Goal: Navigation & Orientation: Understand site structure

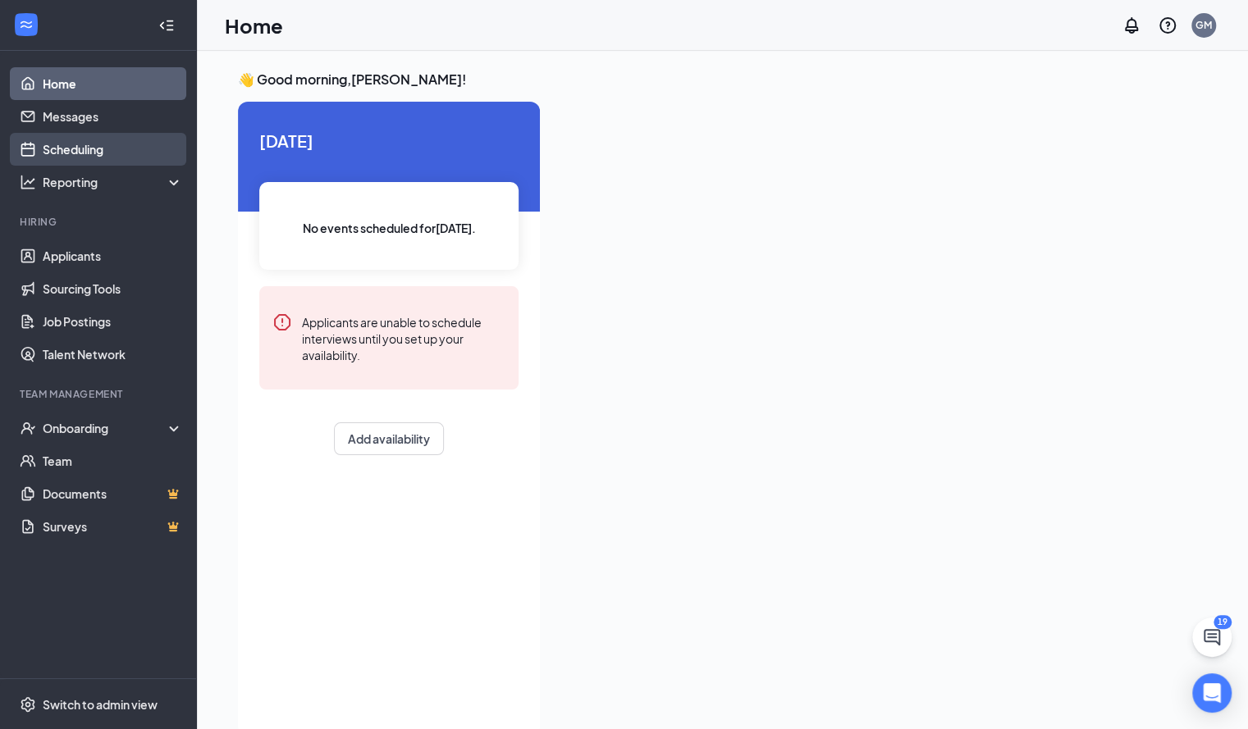
click at [110, 149] on link "Scheduling" at bounding box center [113, 149] width 140 height 33
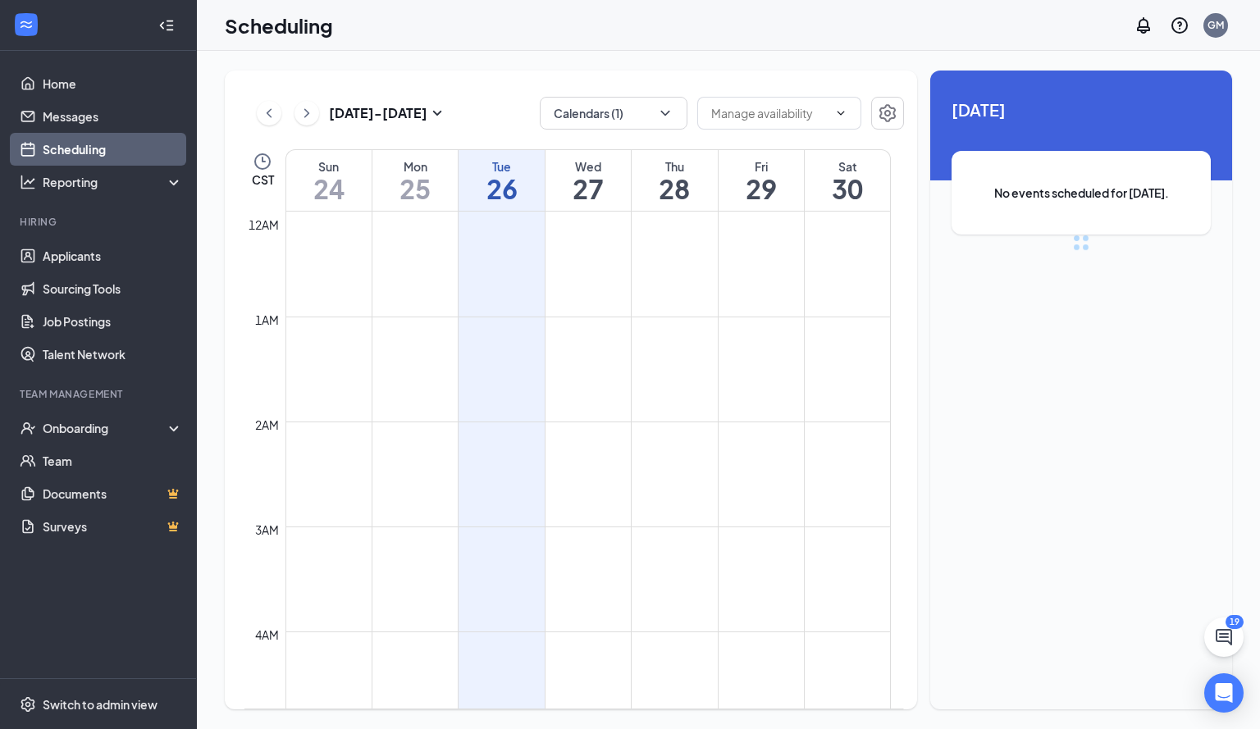
scroll to position [807, 0]
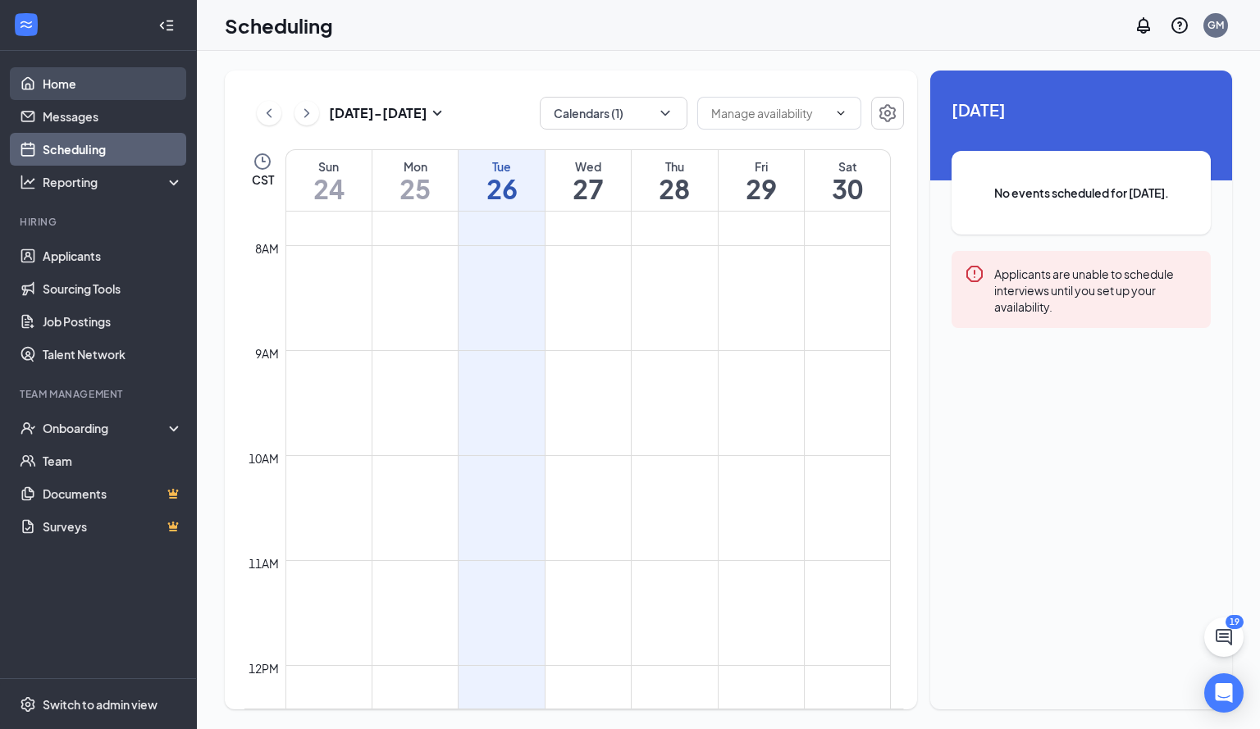
click at [120, 80] on link "Home" at bounding box center [113, 83] width 140 height 33
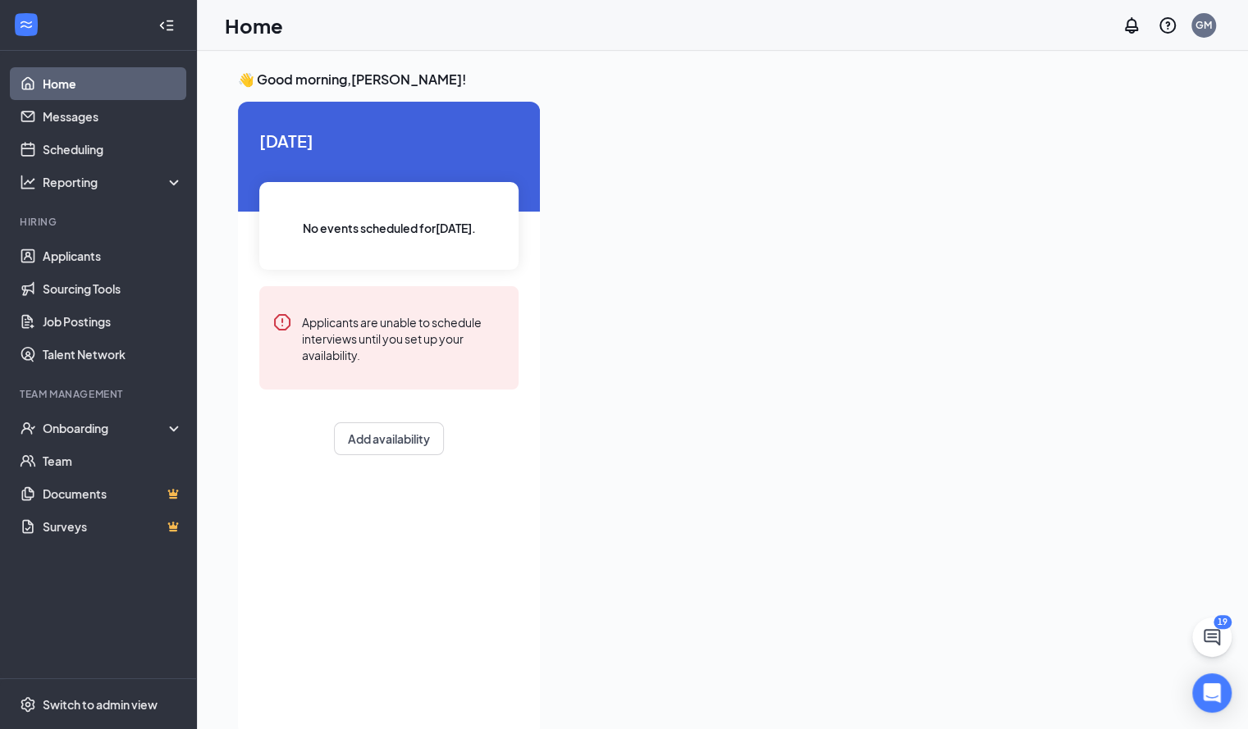
click at [443, 151] on span "[DATE]" at bounding box center [388, 140] width 259 height 25
click at [131, 119] on link "Messages" at bounding box center [113, 116] width 140 height 33
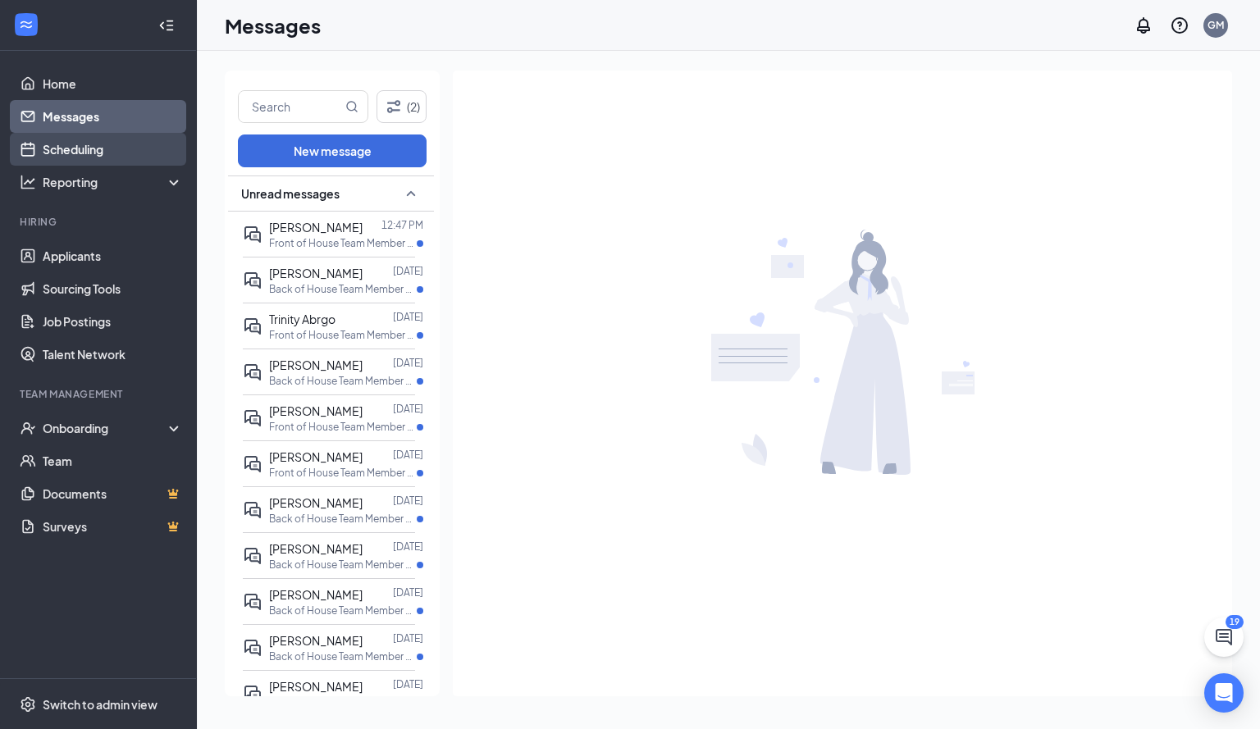
click at [103, 151] on link "Scheduling" at bounding box center [113, 149] width 140 height 33
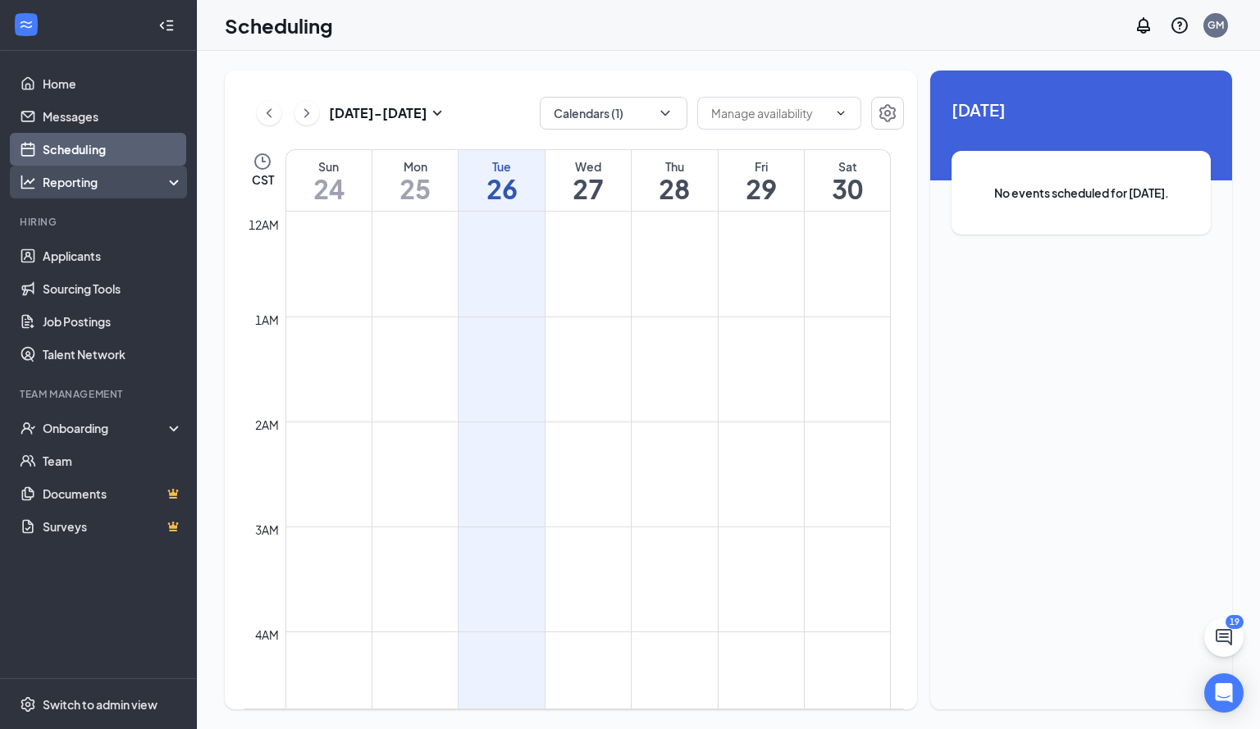
scroll to position [807, 0]
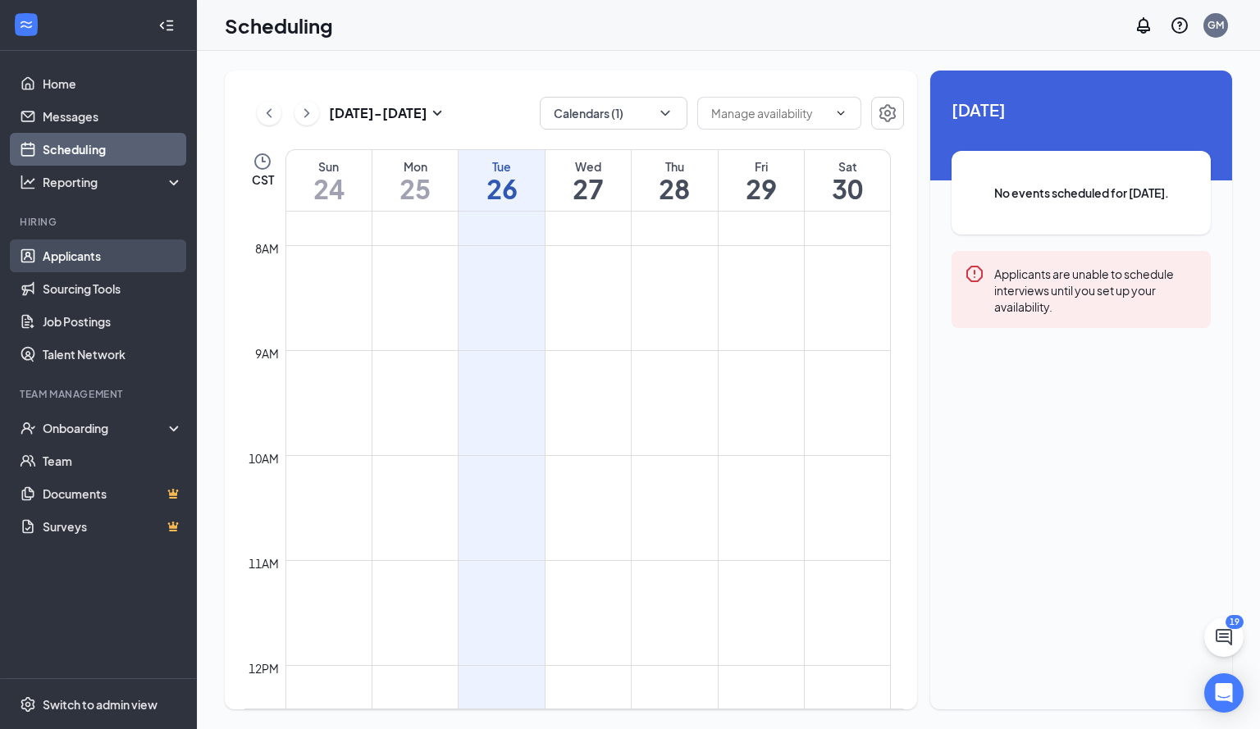
click at [129, 258] on link "Applicants" at bounding box center [113, 256] width 140 height 33
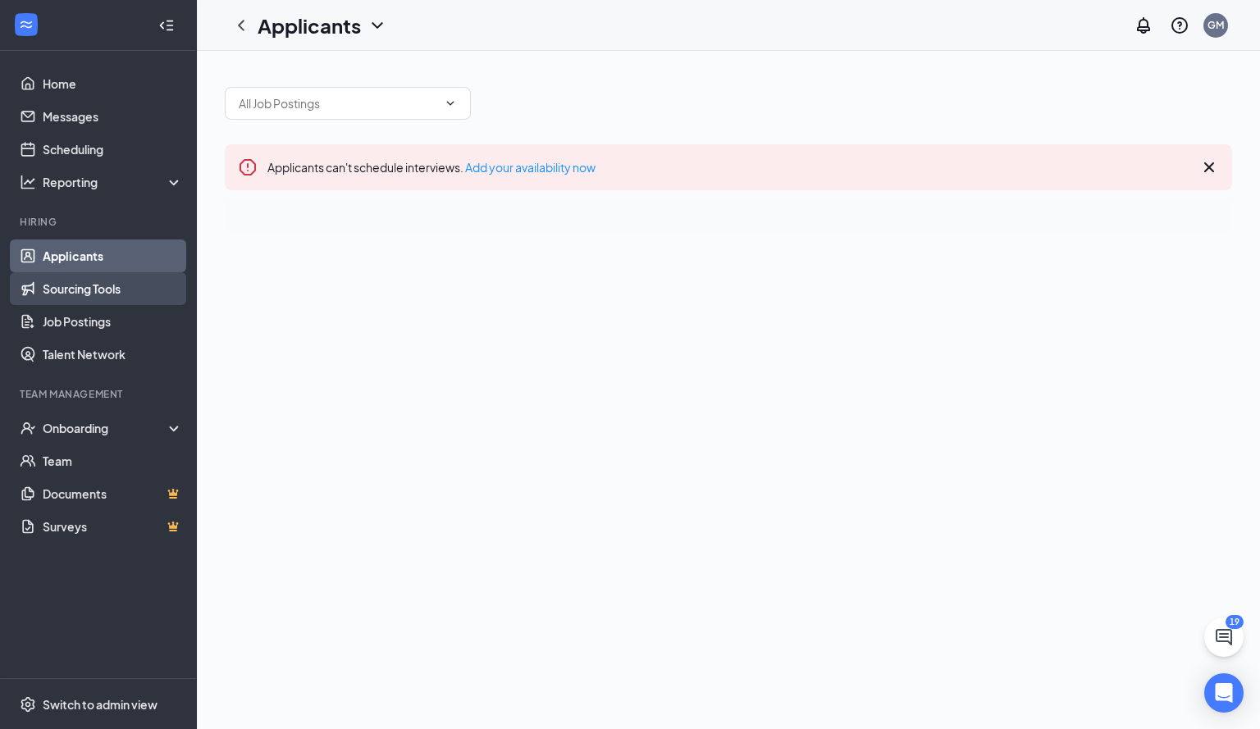
click at [139, 290] on link "Sourcing Tools" at bounding box center [113, 288] width 140 height 33
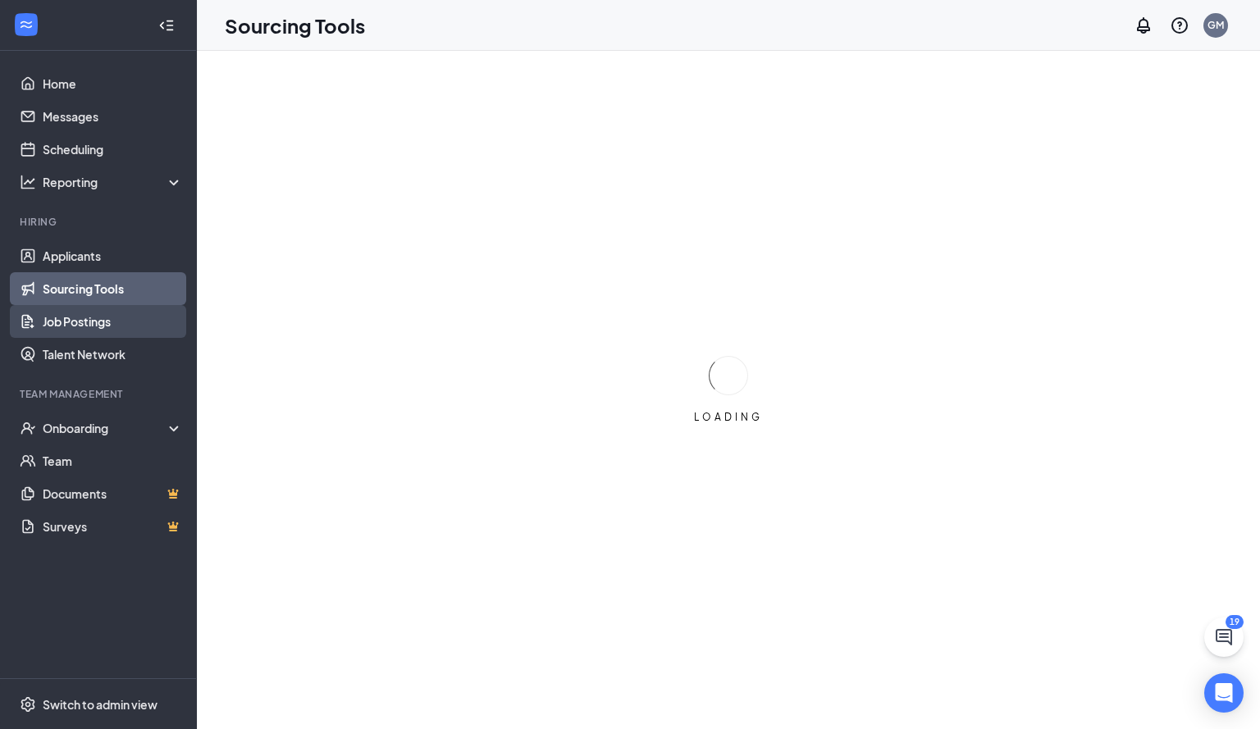
click at [135, 322] on link "Job Postings" at bounding box center [113, 321] width 140 height 33
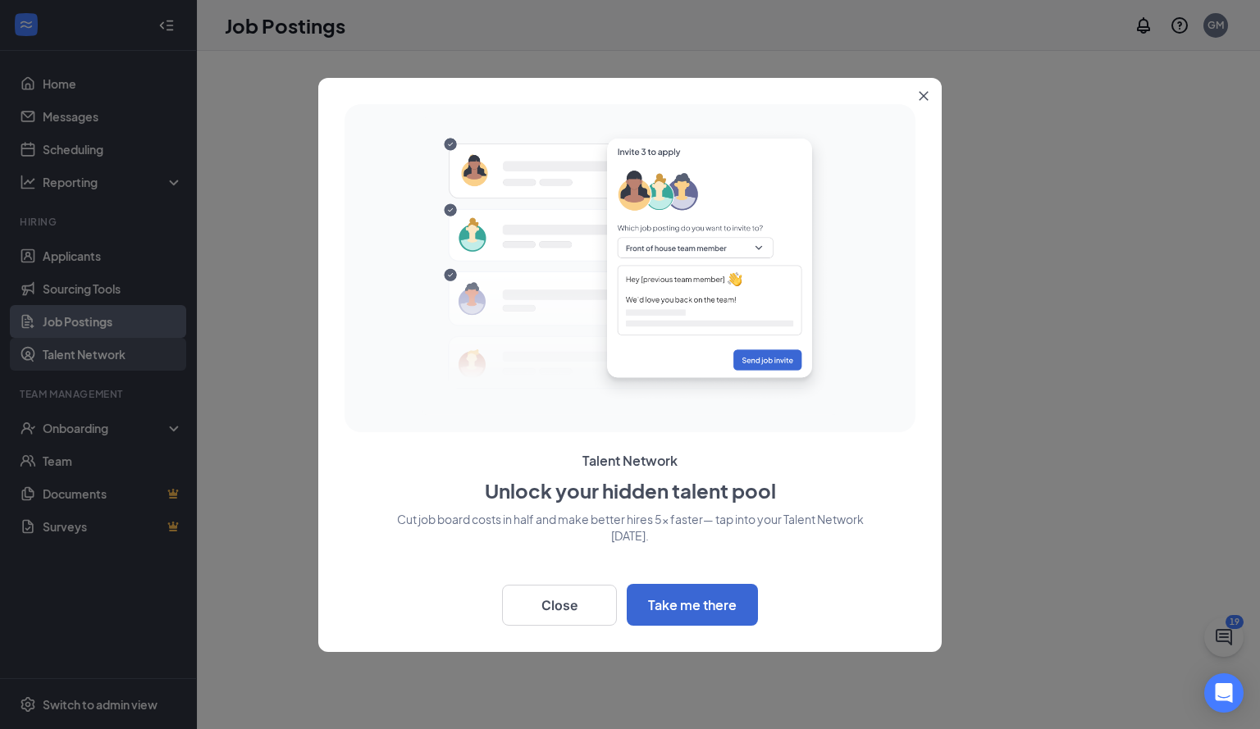
click at [136, 350] on div at bounding box center [630, 364] width 1260 height 729
